Goal: Task Accomplishment & Management: Use online tool/utility

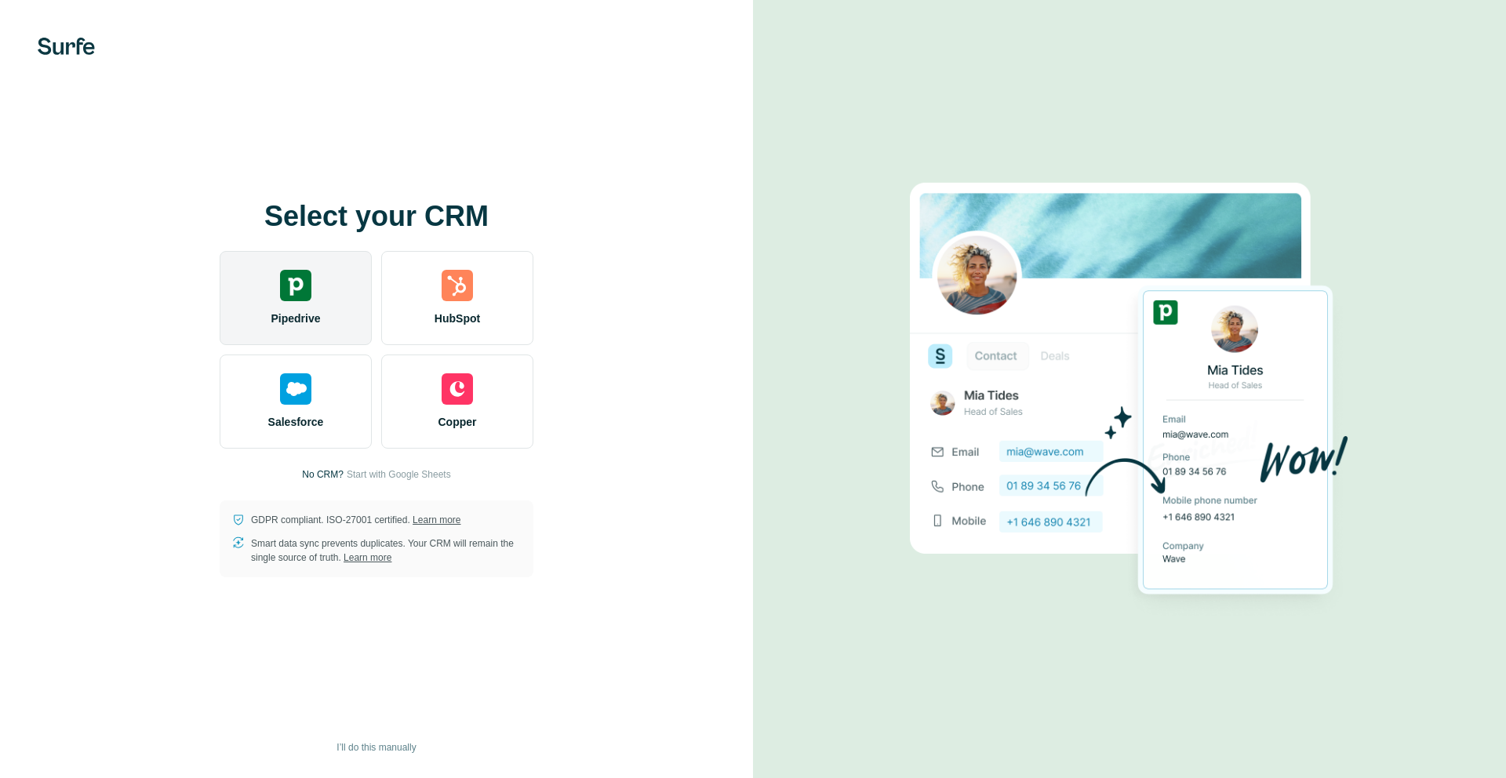
click at [260, 293] on div "Pipedrive" at bounding box center [296, 298] width 152 height 94
